Goal: Check status: Verify the current state of an ongoing process or item

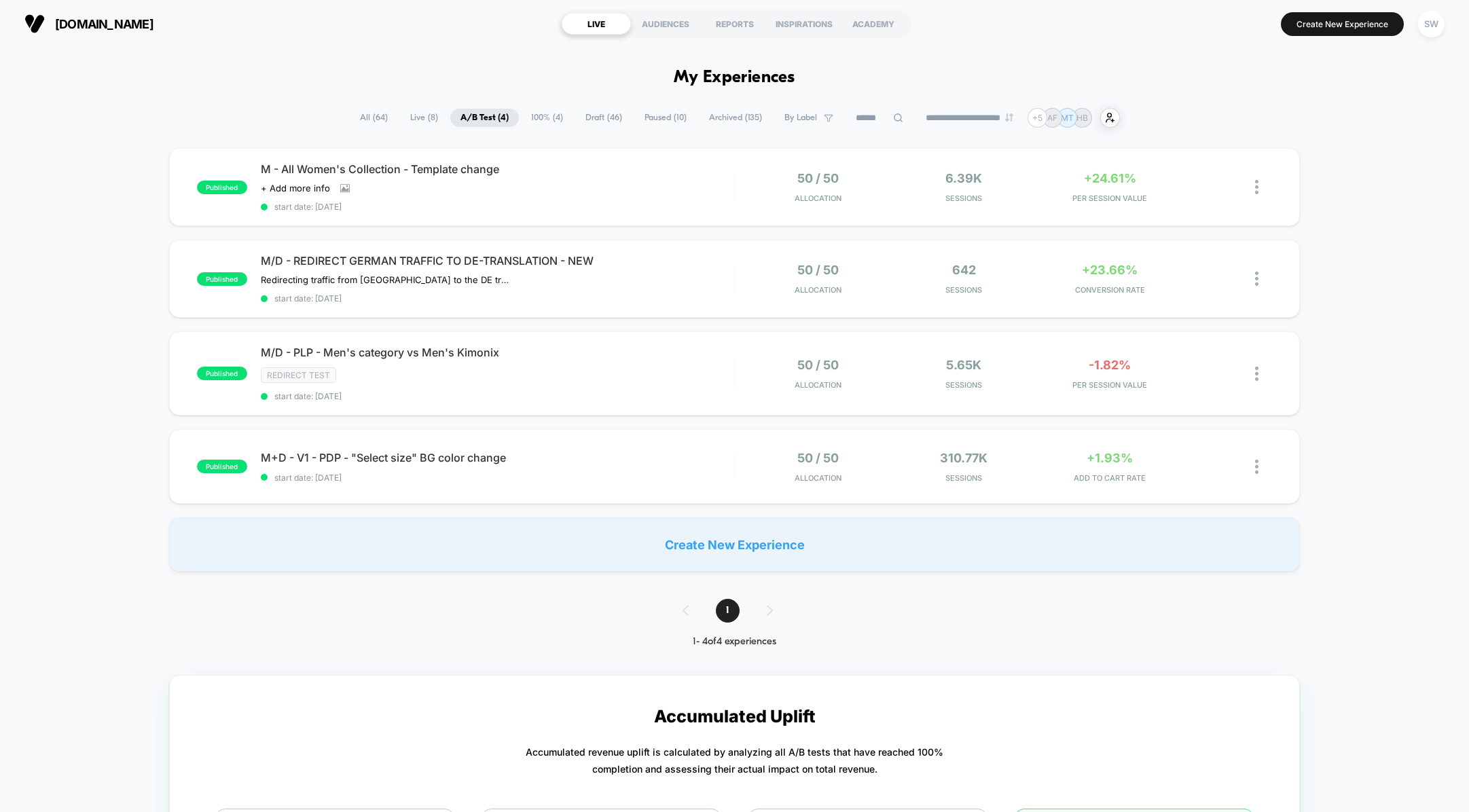
click at [1386, 393] on div "published M - All Women's Collection - Template change Click to view images Cli…" at bounding box center [734, 359] width 1469 height 424
click at [678, 278] on div "M/D - REDIRECT GERMAN TRAFFIC TO DE-TRANSLATION - NEW Redirecting traffic from …" at bounding box center [497, 279] width 473 height 49
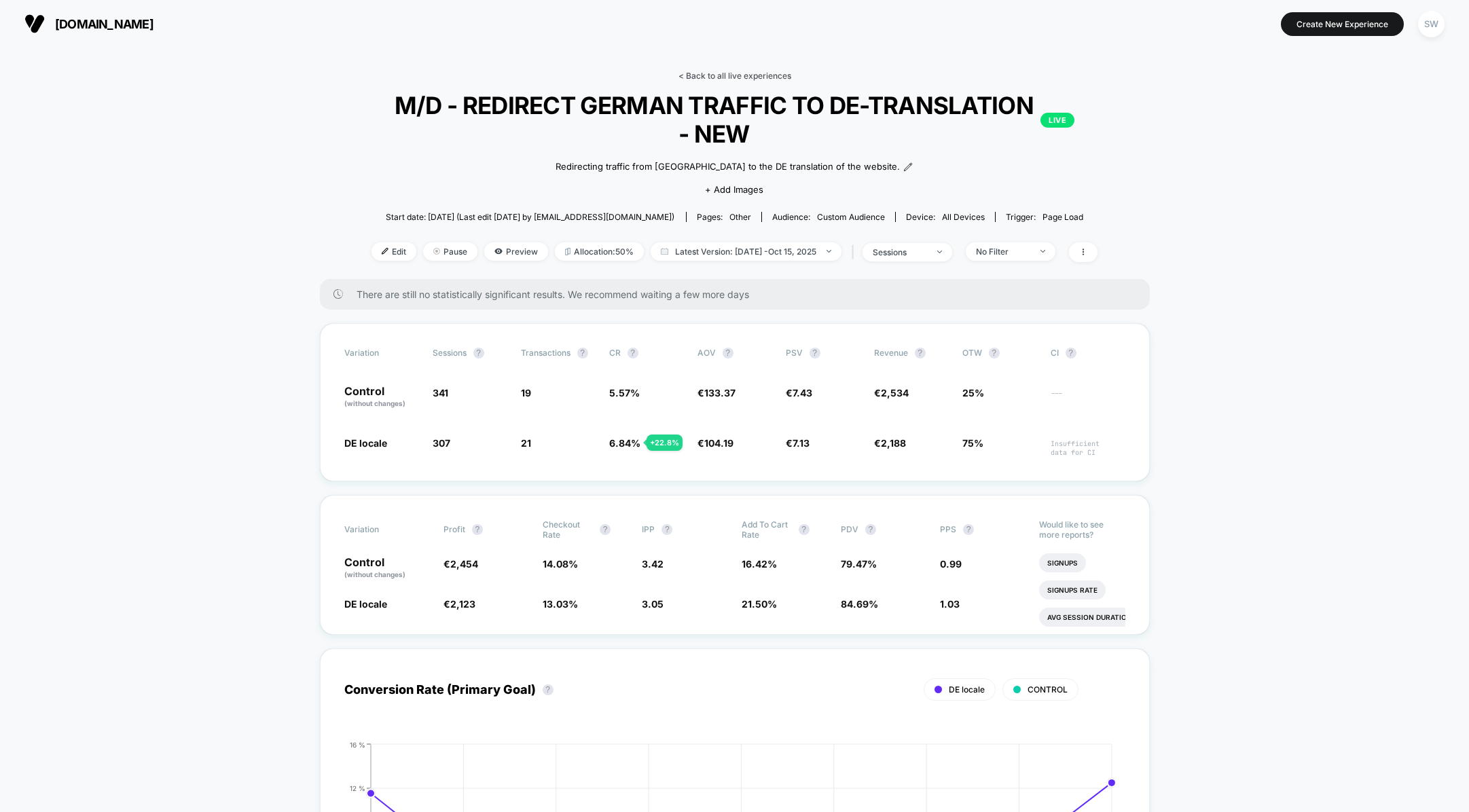
click at [709, 73] on link "< Back to all live experiences" at bounding box center [735, 75] width 113 height 10
